Goal: Task Accomplishment & Management: Manage account settings

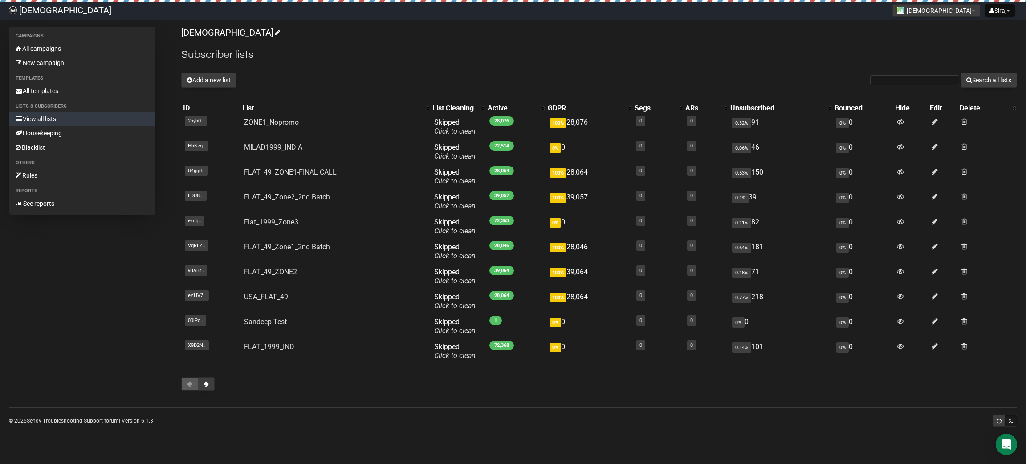
click at [40, 115] on link "View all lists" at bounding box center [82, 119] width 147 height 14
click at [190, 75] on button "Add a new list" at bounding box center [208, 80] width 55 height 15
click at [193, 79] on button "Add a new list" at bounding box center [208, 80] width 55 height 15
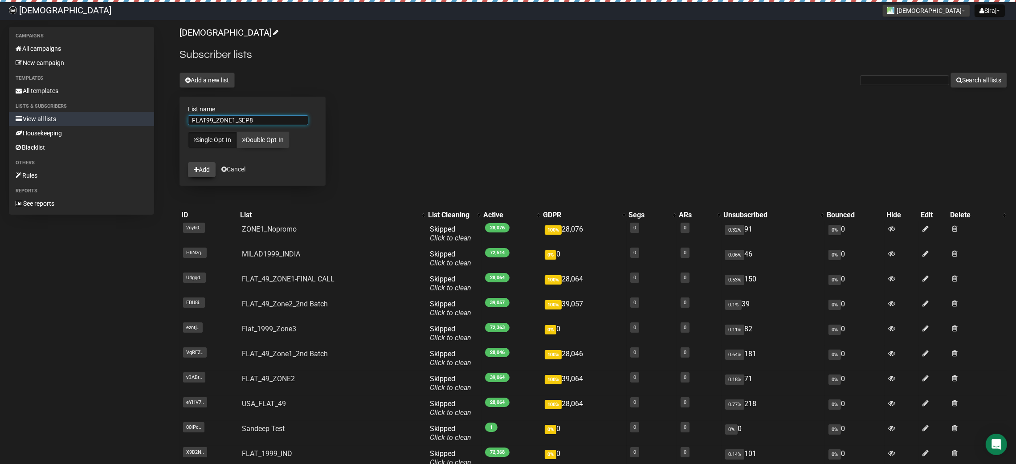
type input "FLAT99_ZONE1_SEP8"
click at [208, 171] on button "Add" at bounding box center [202, 169] width 28 height 15
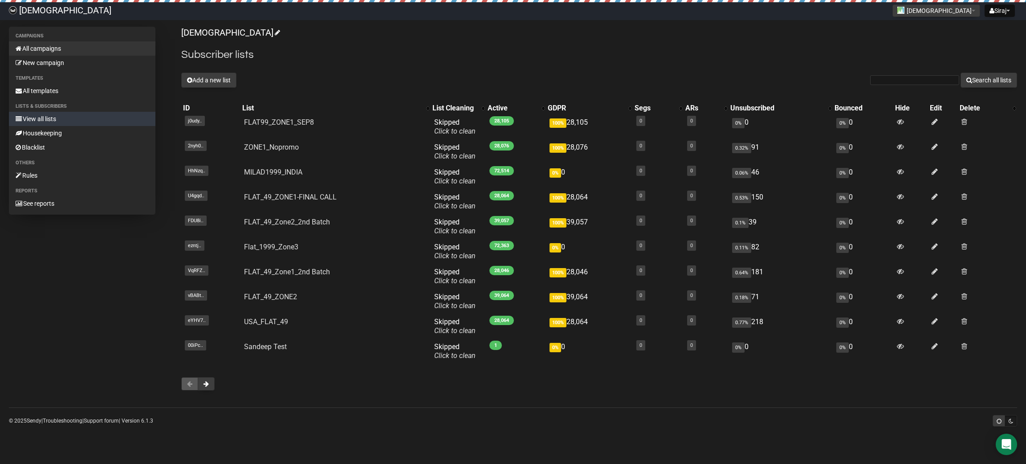
click at [50, 44] on link "All campaigns" at bounding box center [82, 48] width 147 height 14
